Goal: Transaction & Acquisition: Obtain resource

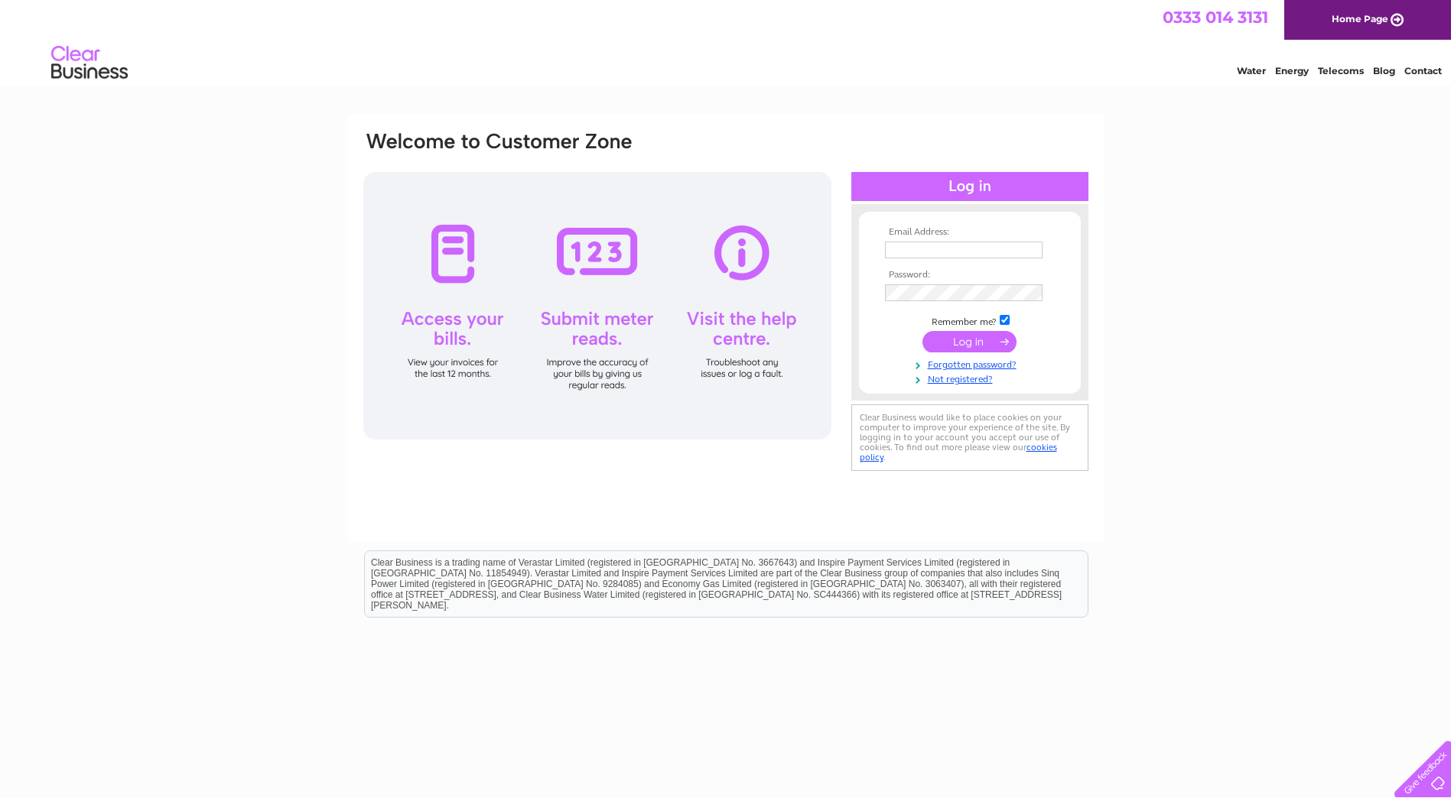
type input "ABZAccountsPayable@bluewater.com"
click at [962, 352] on input "submit" at bounding box center [969, 341] width 94 height 21
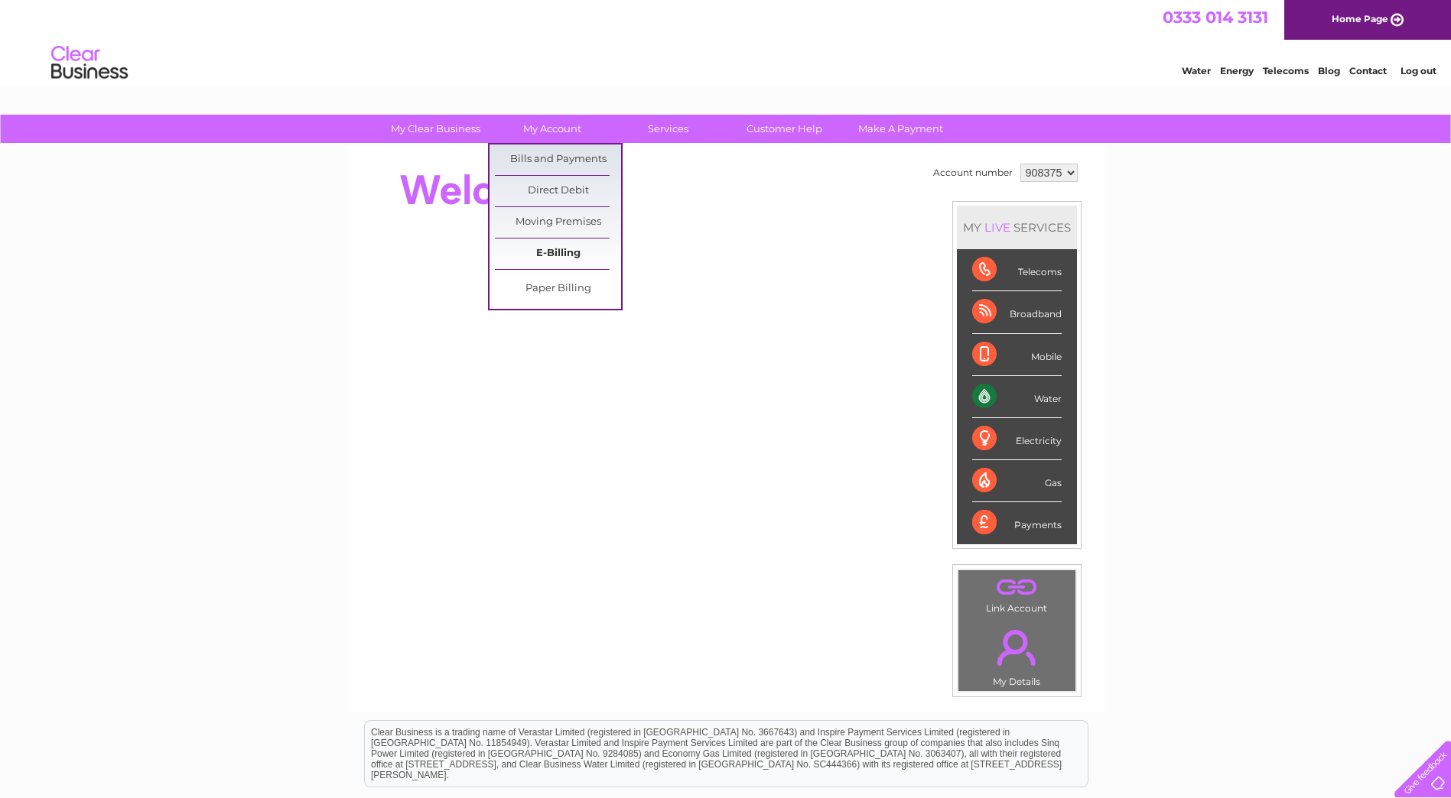
click at [541, 258] on link "E-Billing" at bounding box center [558, 254] width 126 height 31
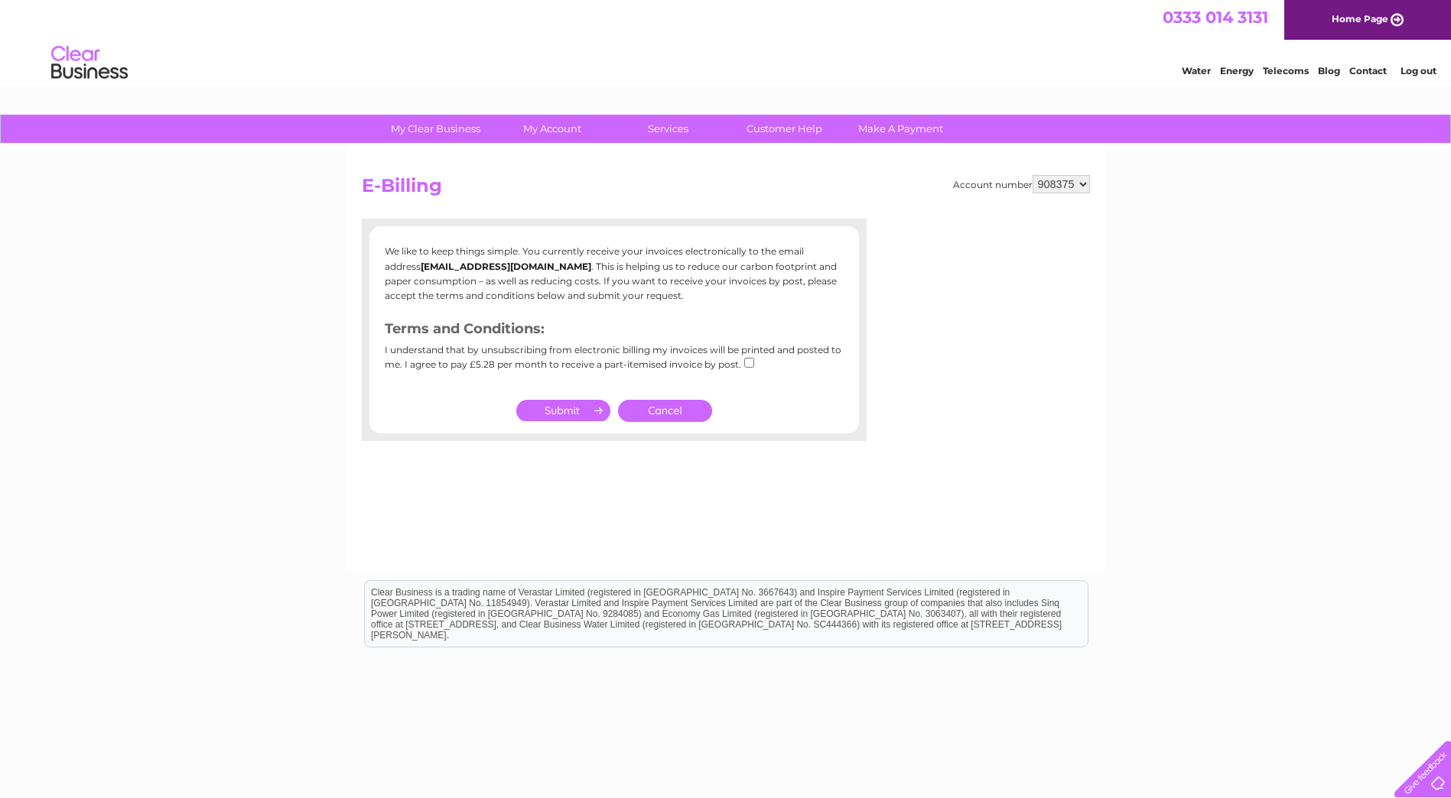
click at [660, 416] on link "Cancel" at bounding box center [665, 411] width 94 height 22
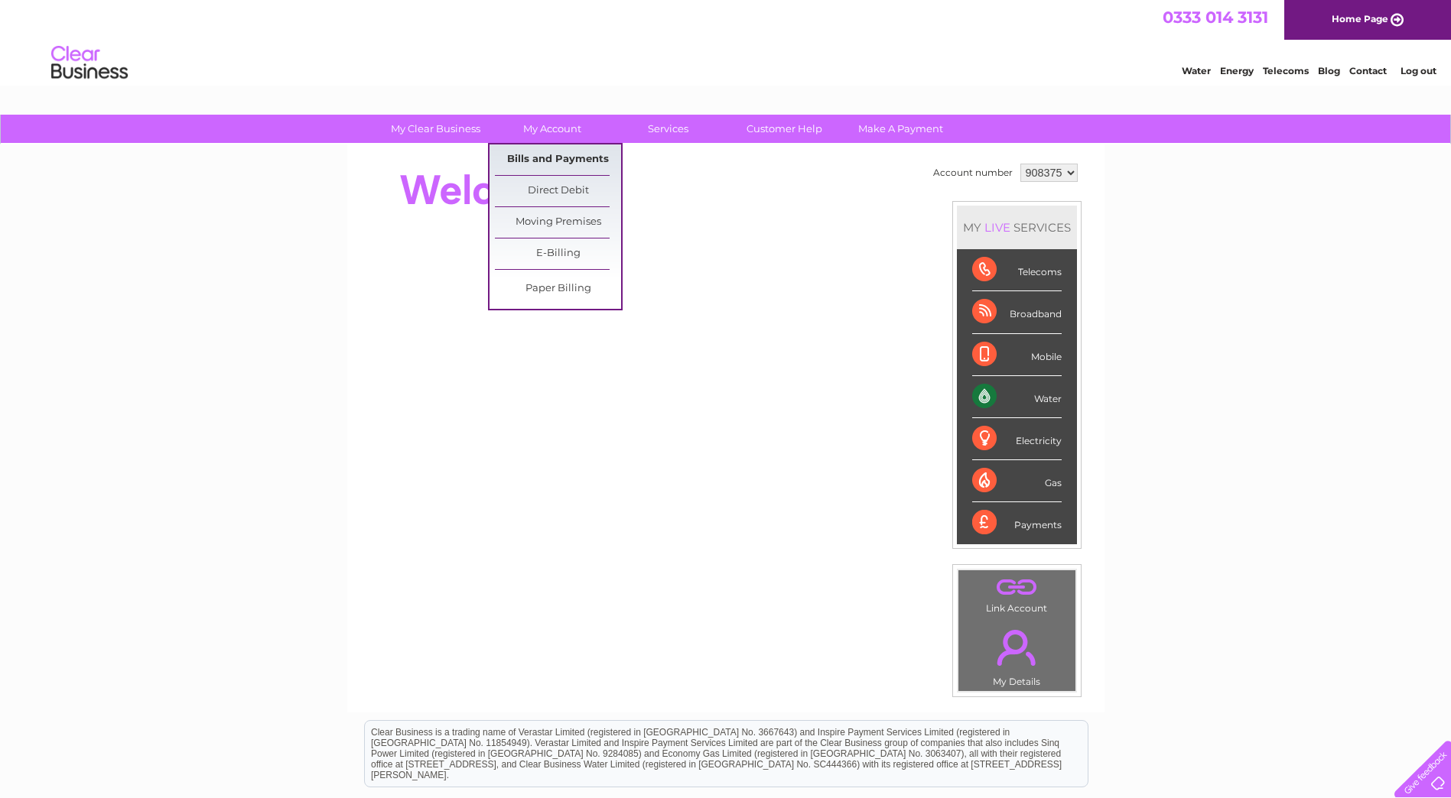
click at [546, 155] on link "Bills and Payments" at bounding box center [558, 160] width 126 height 31
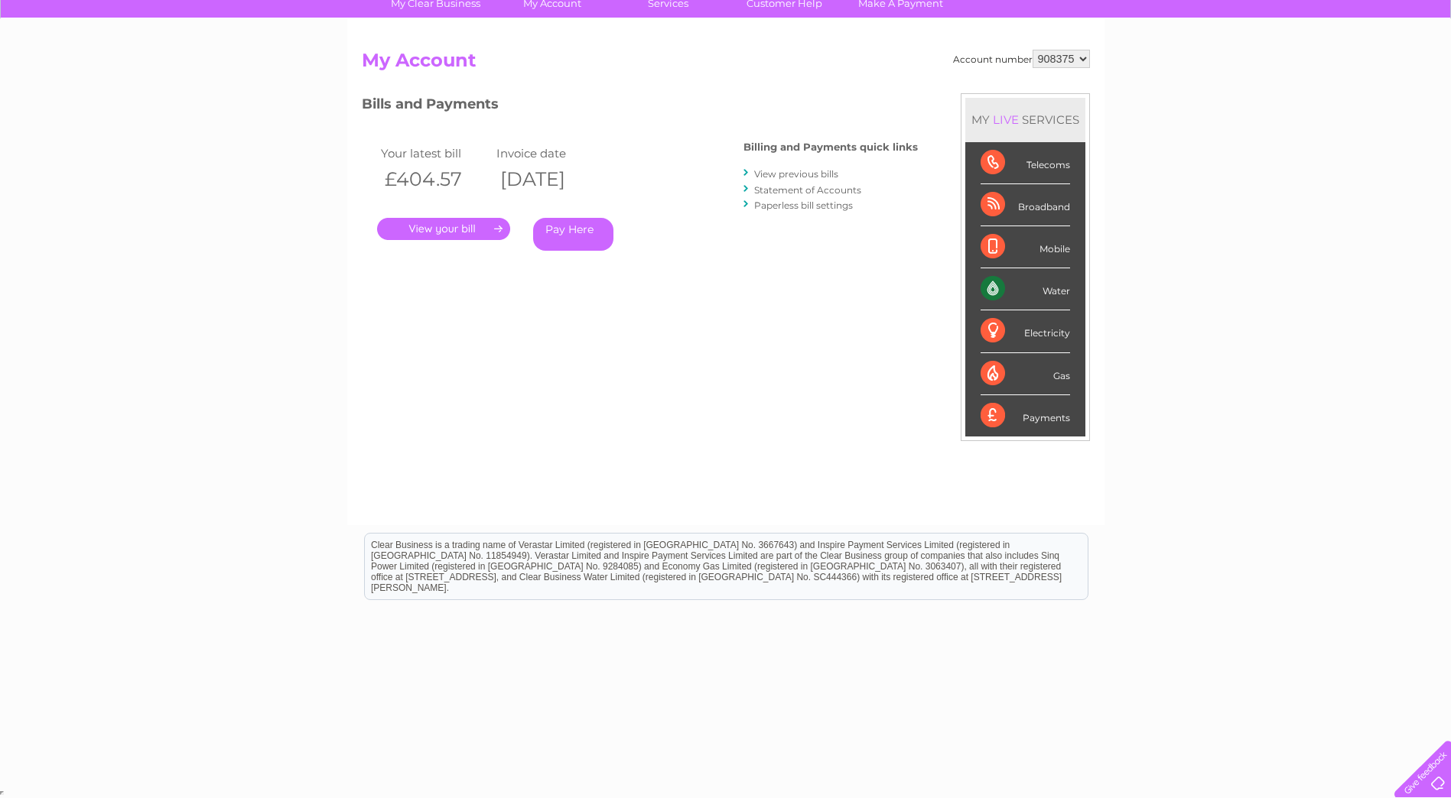
scroll to position [49, 0]
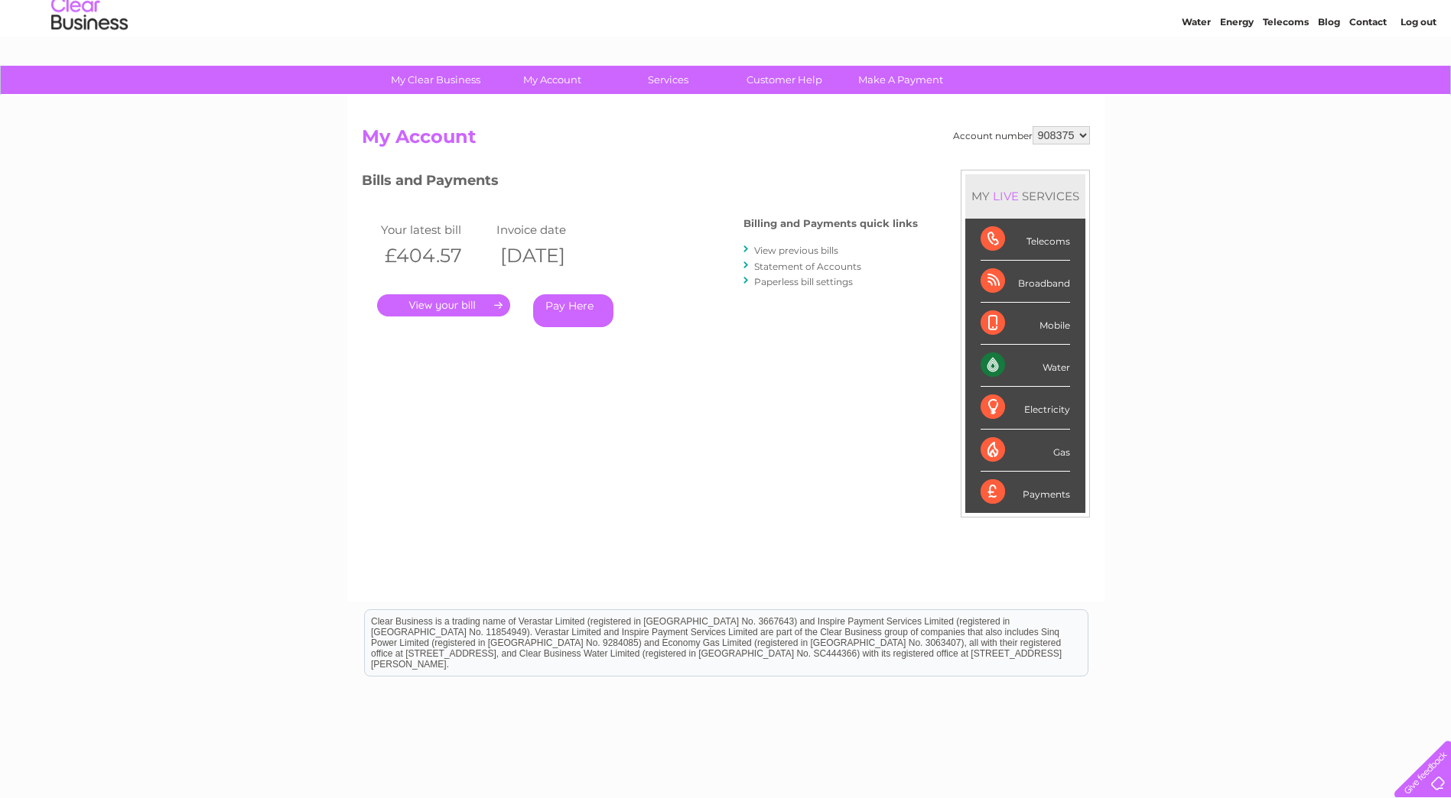
click at [436, 301] on link "." at bounding box center [443, 305] width 133 height 22
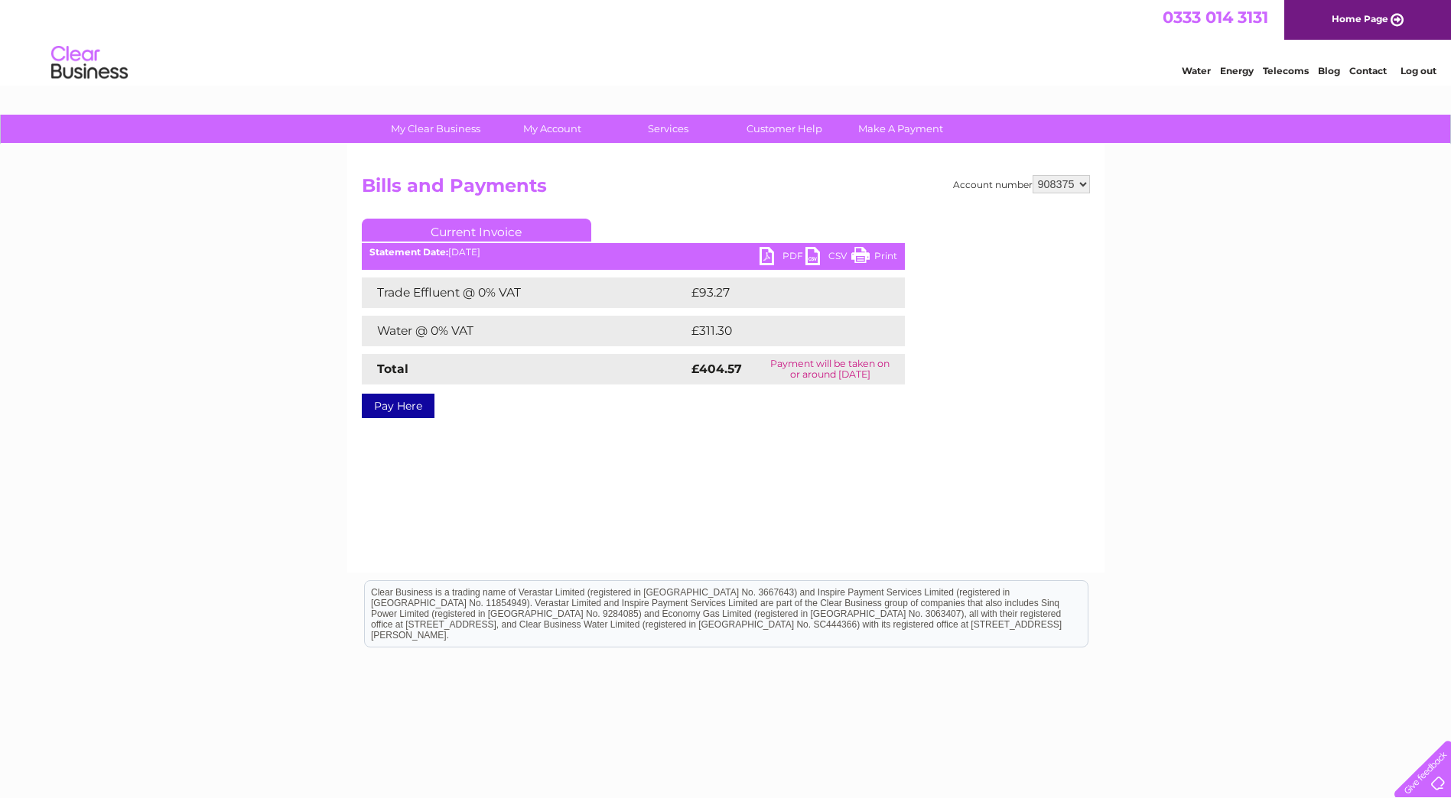
click at [775, 254] on link "PDF" at bounding box center [782, 258] width 46 height 22
drag, startPoint x: 219, startPoint y: 276, endPoint x: 642, endPoint y: 264, distance: 423.1
click at [220, 276] on div "My Clear Business Login Details My Details My Preferences Link Account My Accou…" at bounding box center [725, 475] width 1451 height 720
click at [1078, 185] on select "908375 923382 953878" at bounding box center [1060, 184] width 57 height 18
select select "923382"
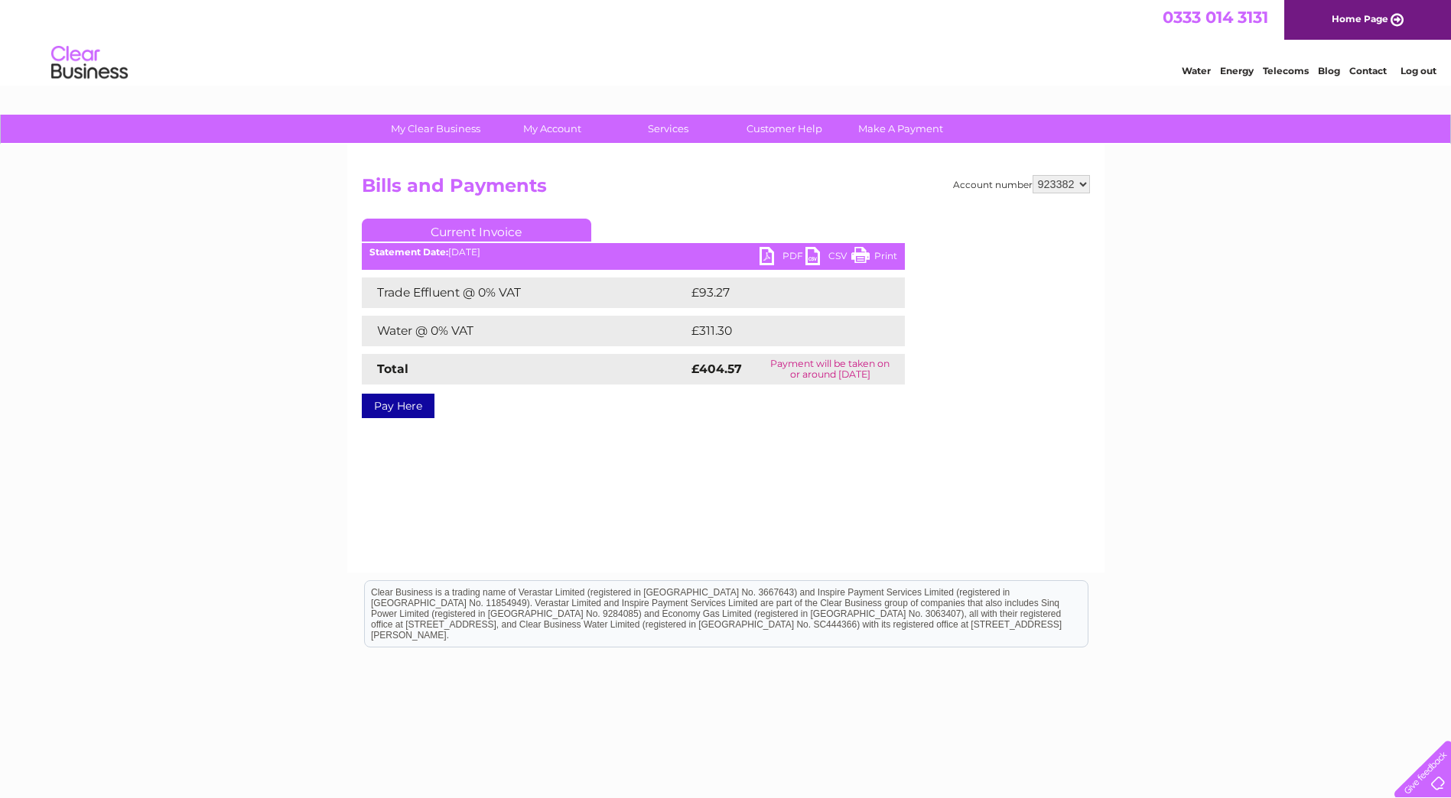
click at [1032, 175] on select "908375 923382 953878" at bounding box center [1060, 184] width 57 height 18
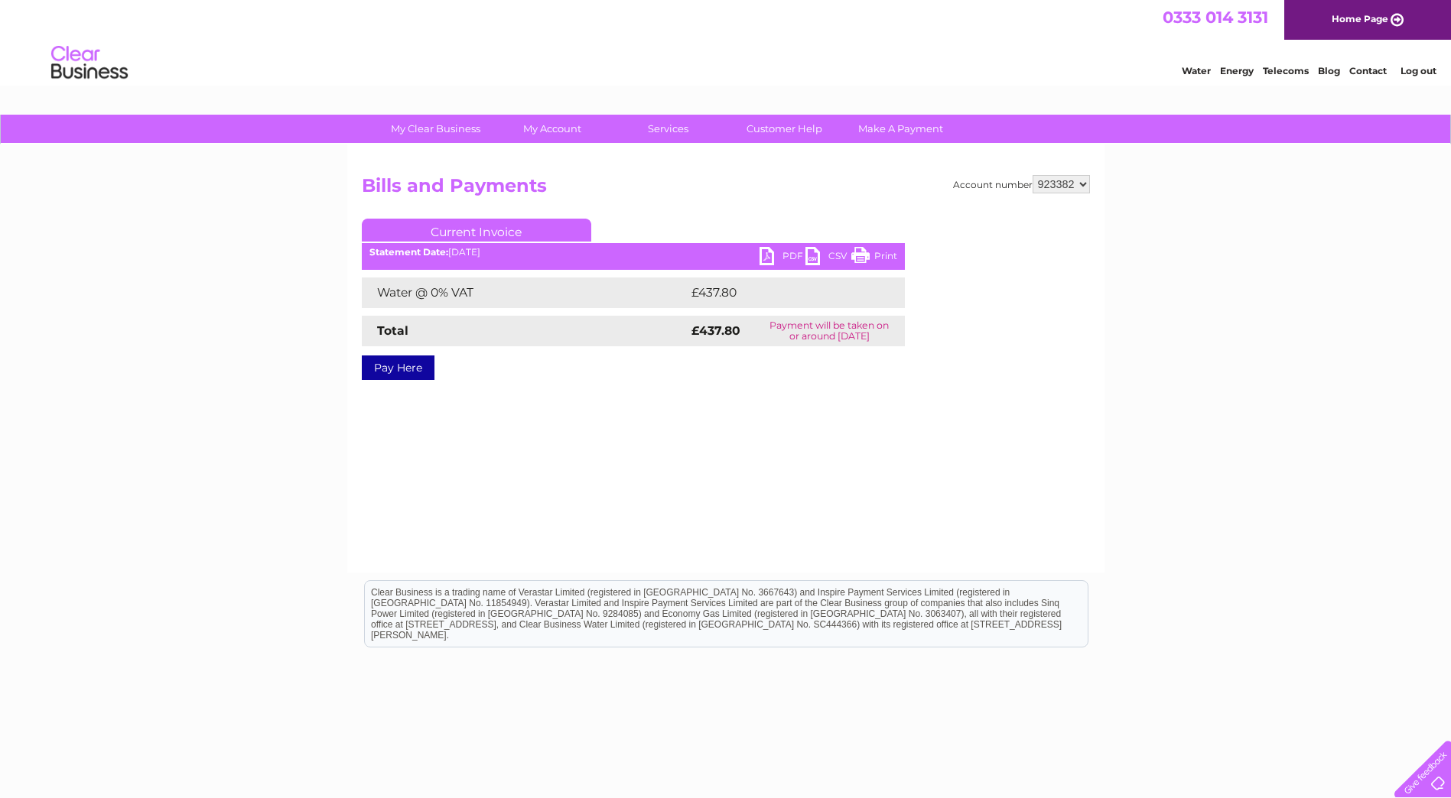
click at [779, 258] on link "PDF" at bounding box center [782, 258] width 46 height 22
click at [1081, 188] on select "908375 923382 953878" at bounding box center [1060, 184] width 57 height 18
select select "908375"
click at [1032, 175] on select "908375 923382 953878" at bounding box center [1060, 184] width 57 height 18
click at [1084, 182] on select "908375 923382 953878" at bounding box center [1060, 184] width 57 height 18
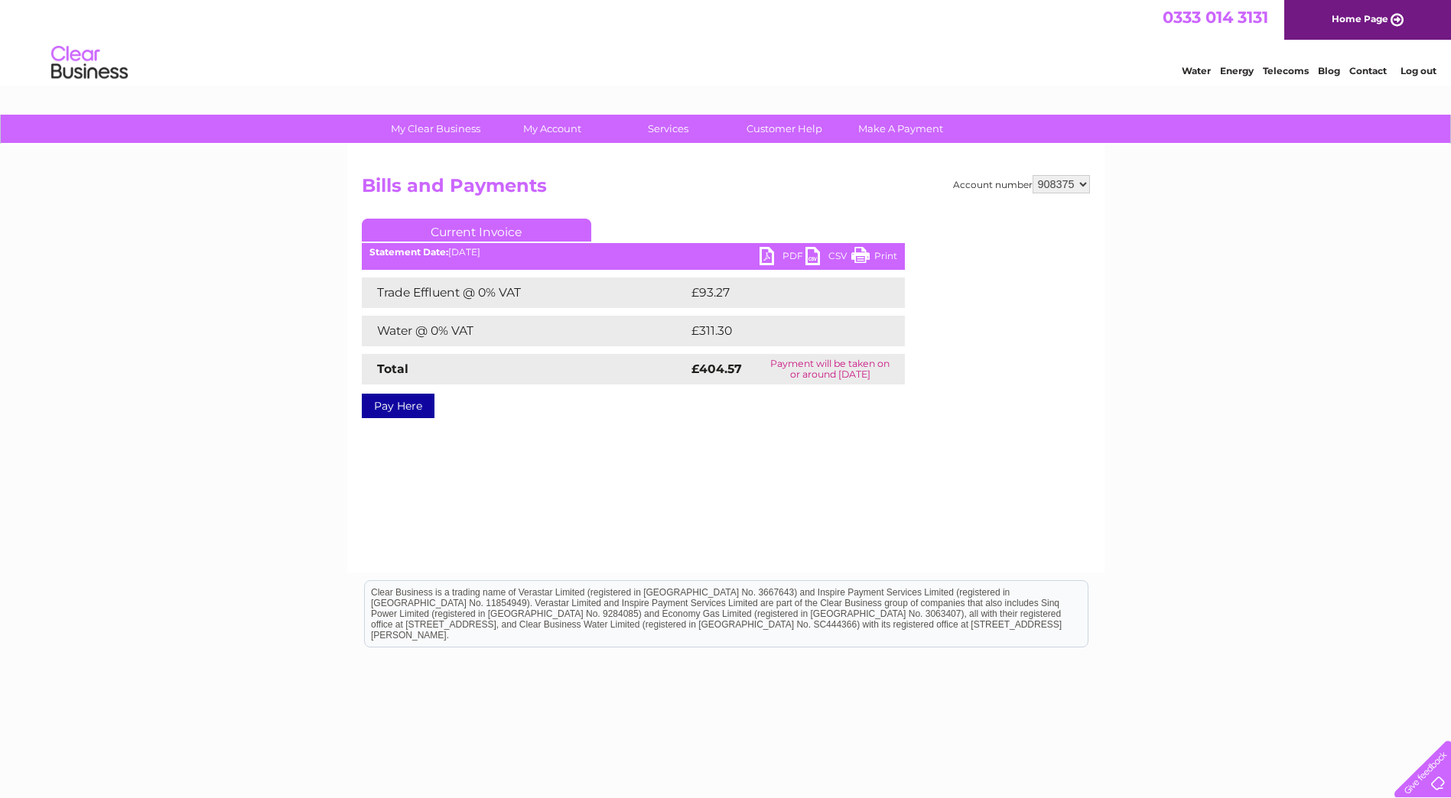
click at [1083, 183] on select "908375 923382 953878" at bounding box center [1060, 184] width 57 height 18
select select "953878"
click at [1032, 175] on select "908375 923382 953878" at bounding box center [1060, 184] width 57 height 18
